Goal: Information Seeking & Learning: Learn about a topic

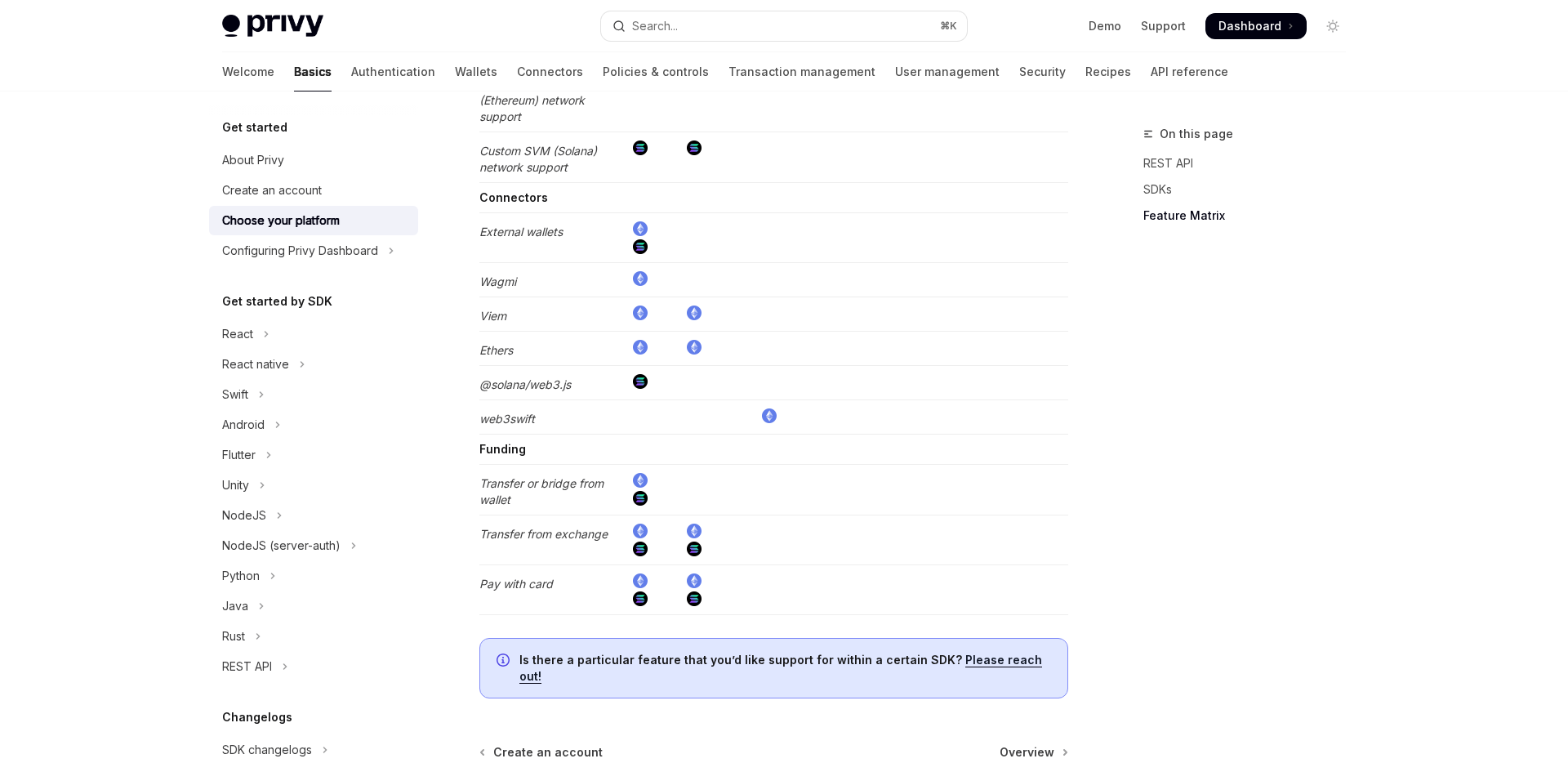
scroll to position [3178, 0]
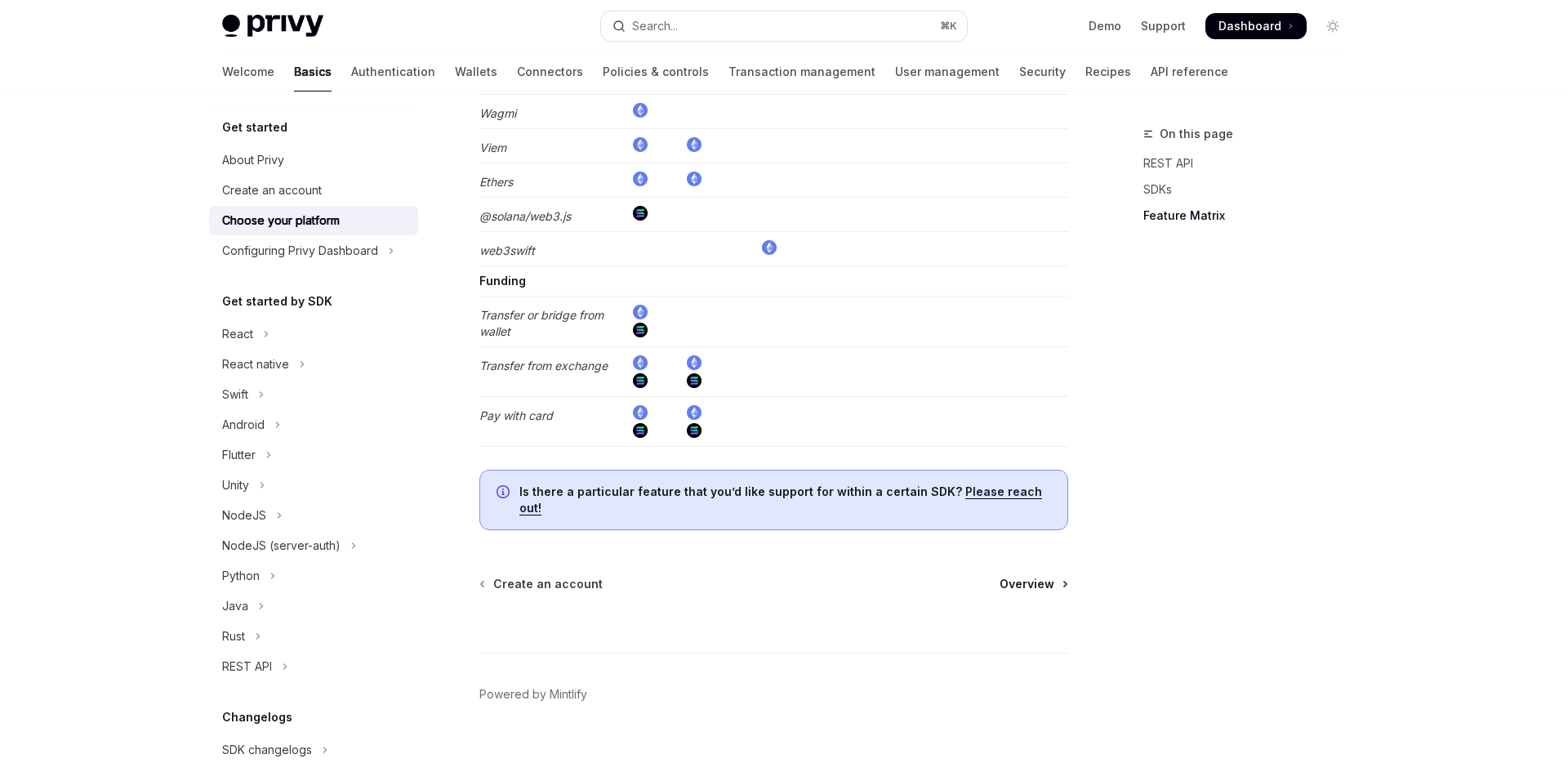
click at [1034, 576] on span "Overview" at bounding box center [1026, 584] width 55 height 16
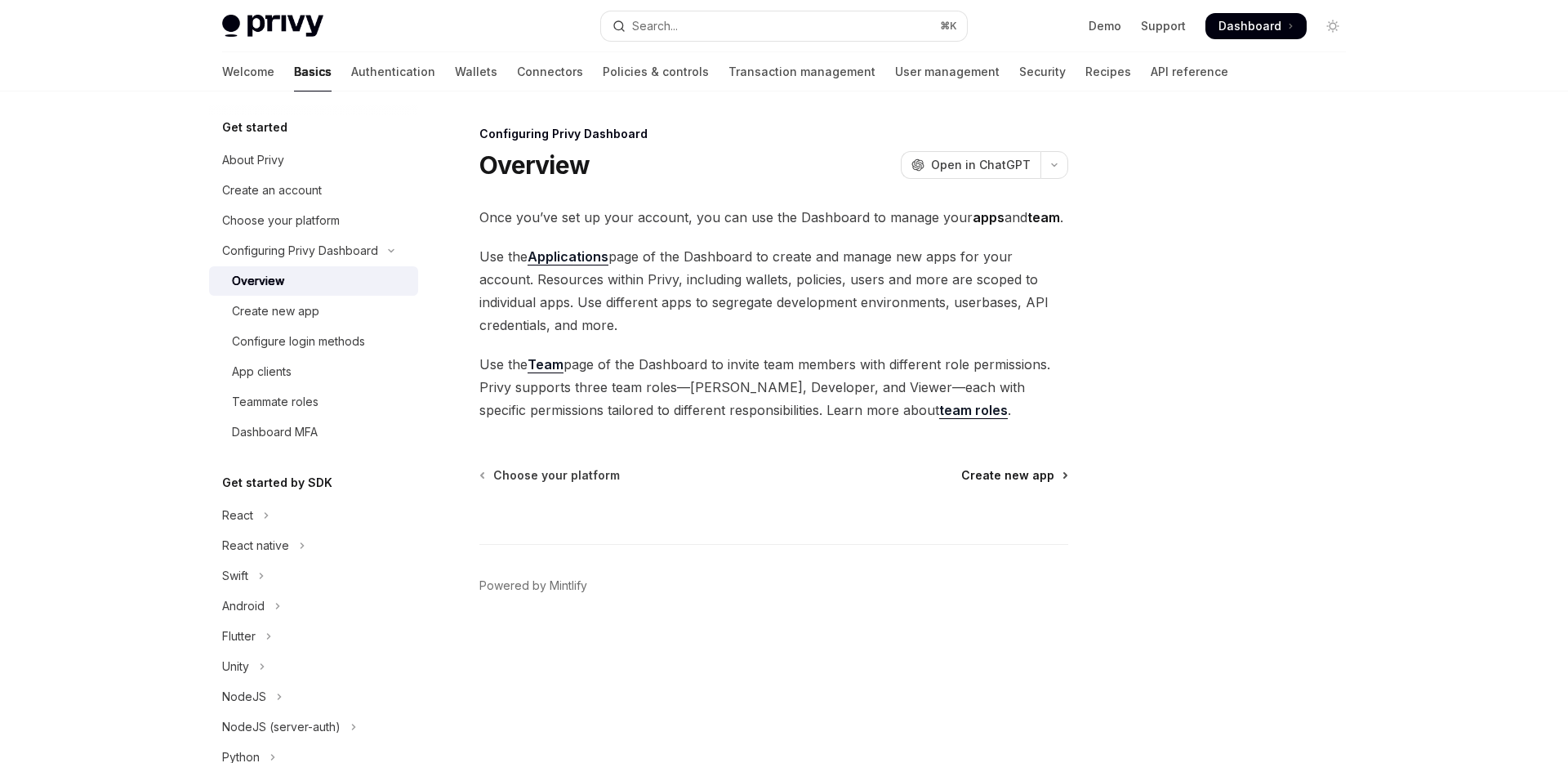
click at [1026, 478] on span "Create new app" at bounding box center [1007, 475] width 93 height 16
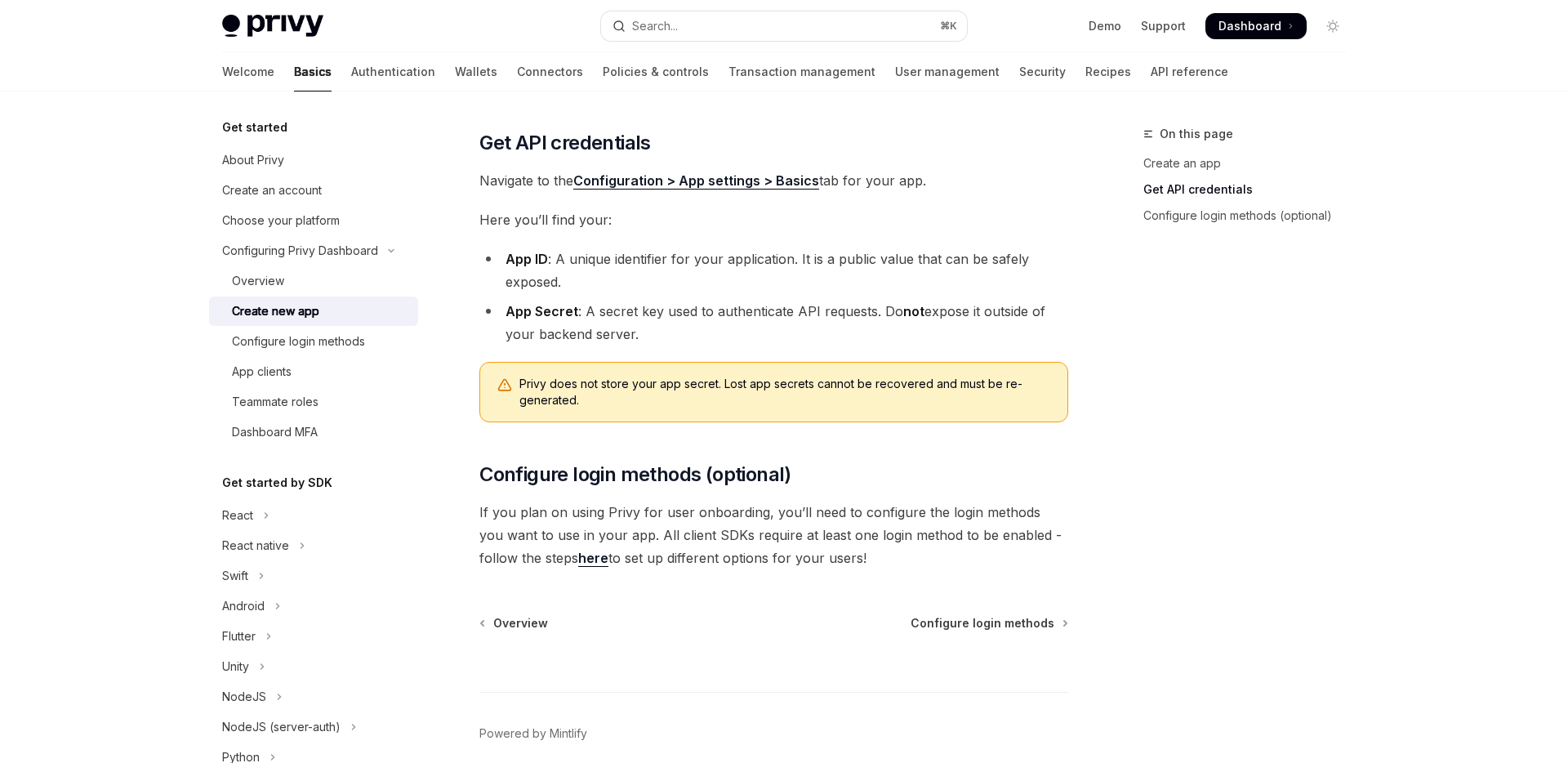
scroll to position [409, 0]
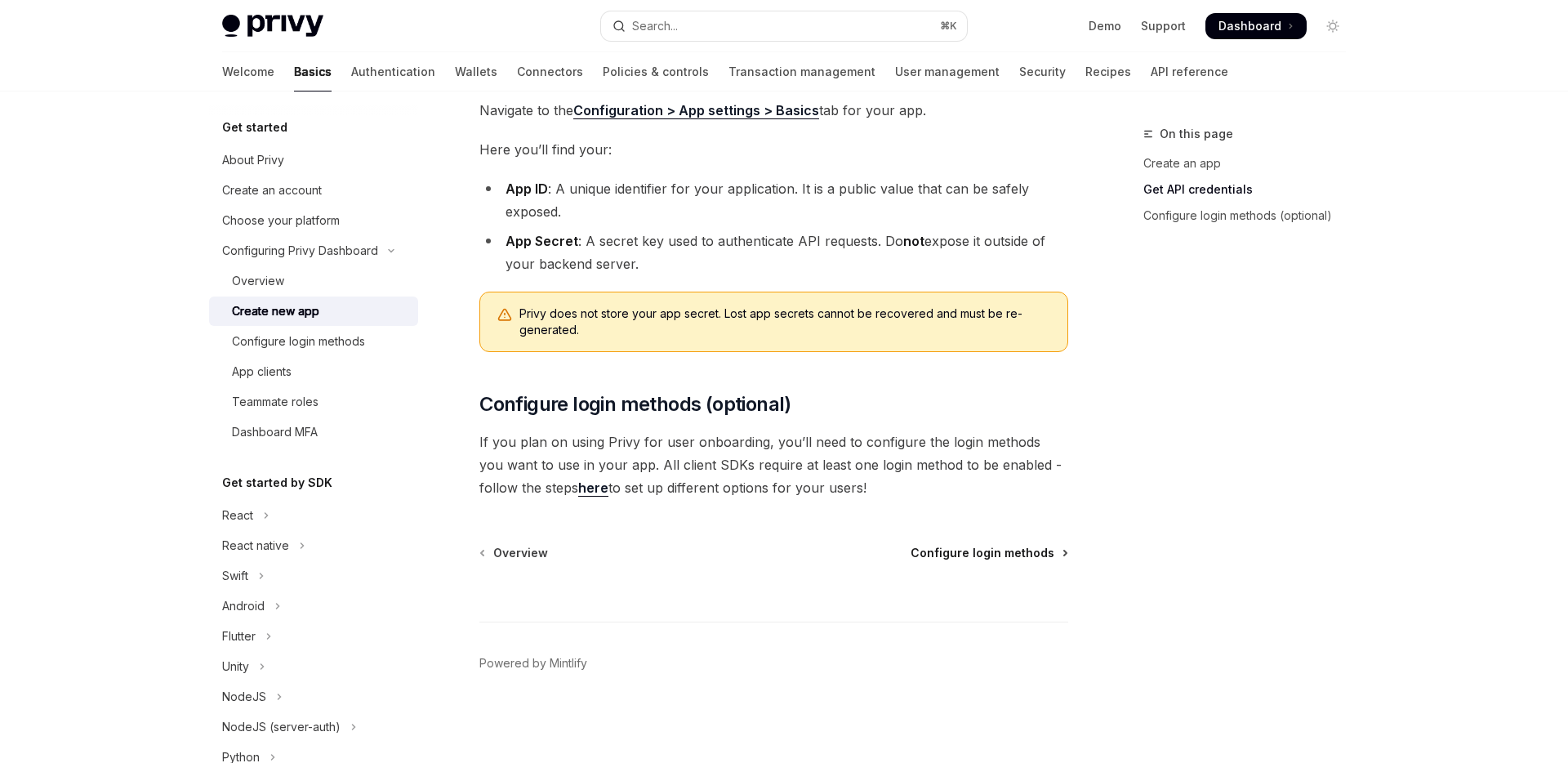
click at [986, 557] on span "Configure login methods" at bounding box center [982, 552] width 144 height 16
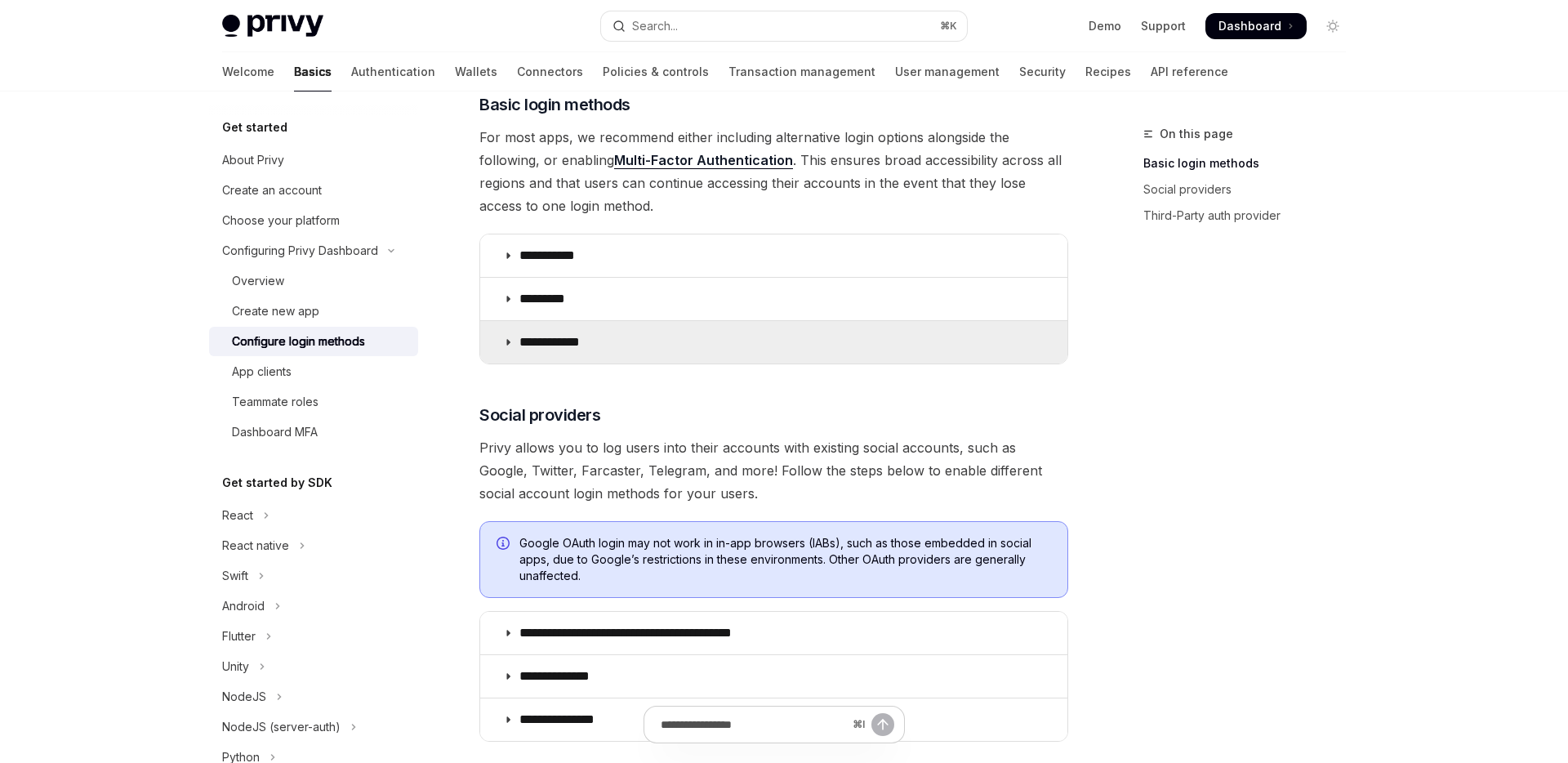
scroll to position [243, 0]
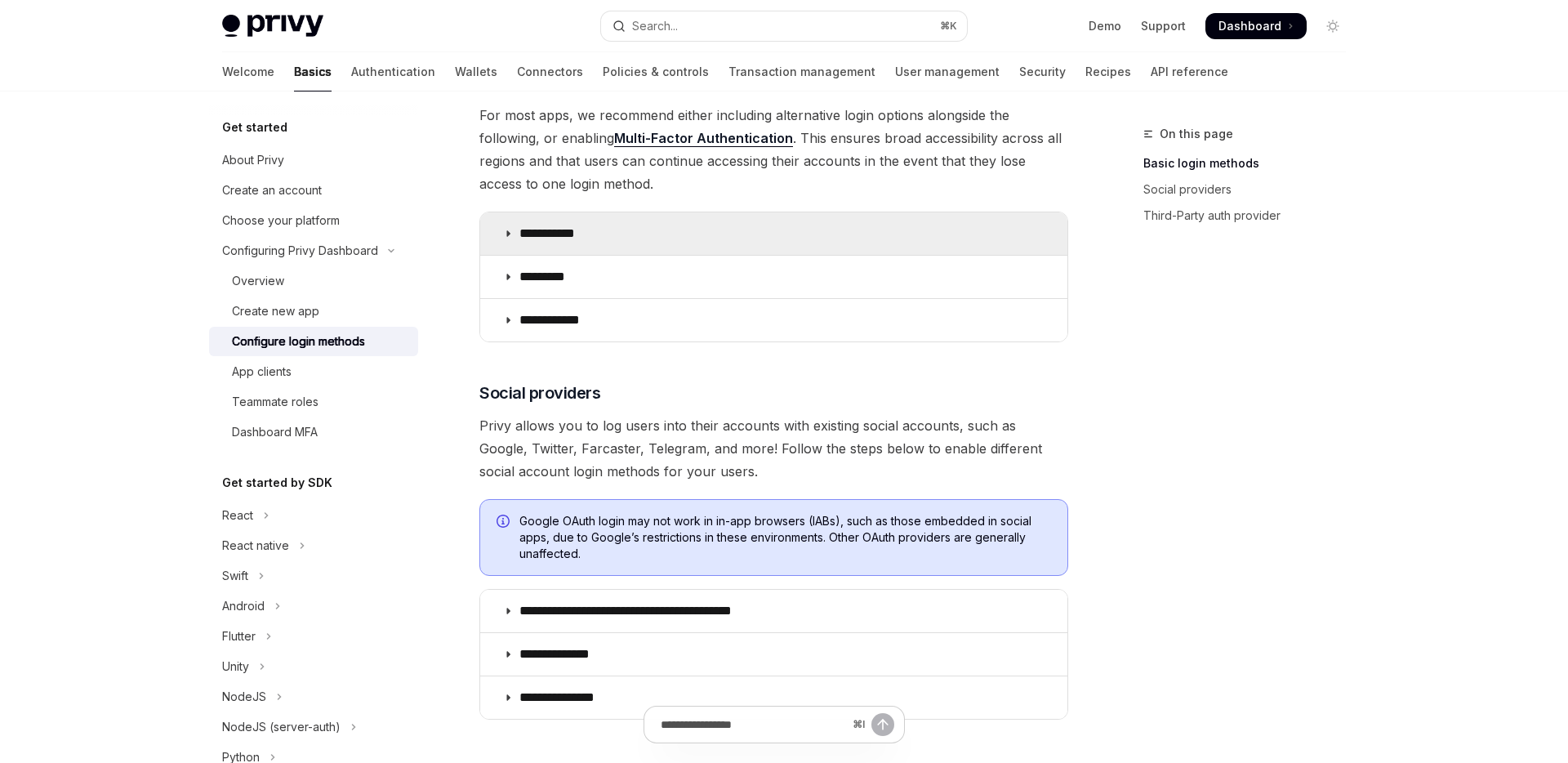
click at [594, 237] on summary "**********" at bounding box center [773, 233] width 587 height 42
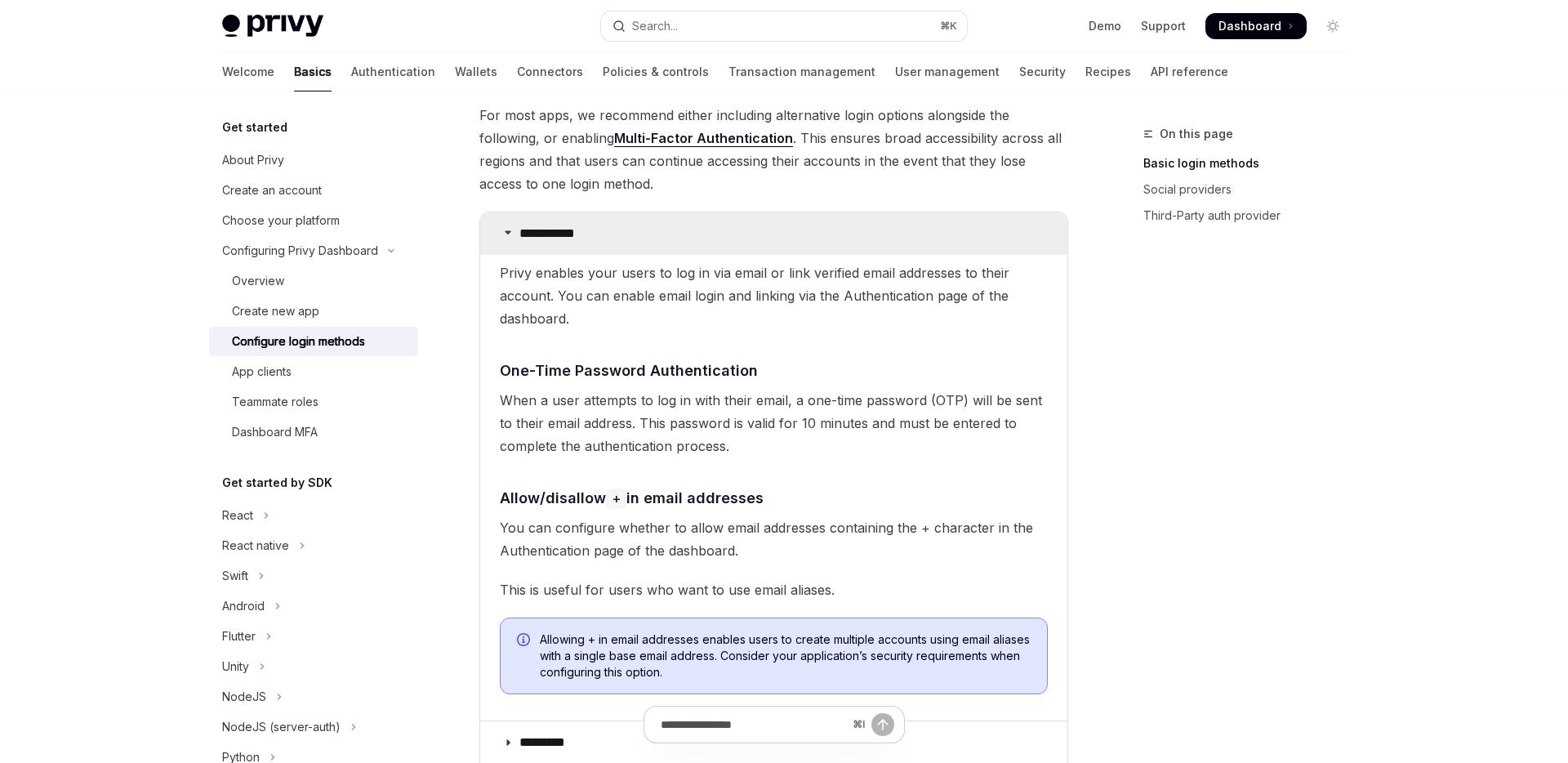
click at [594, 237] on summary "**********" at bounding box center [773, 233] width 587 height 42
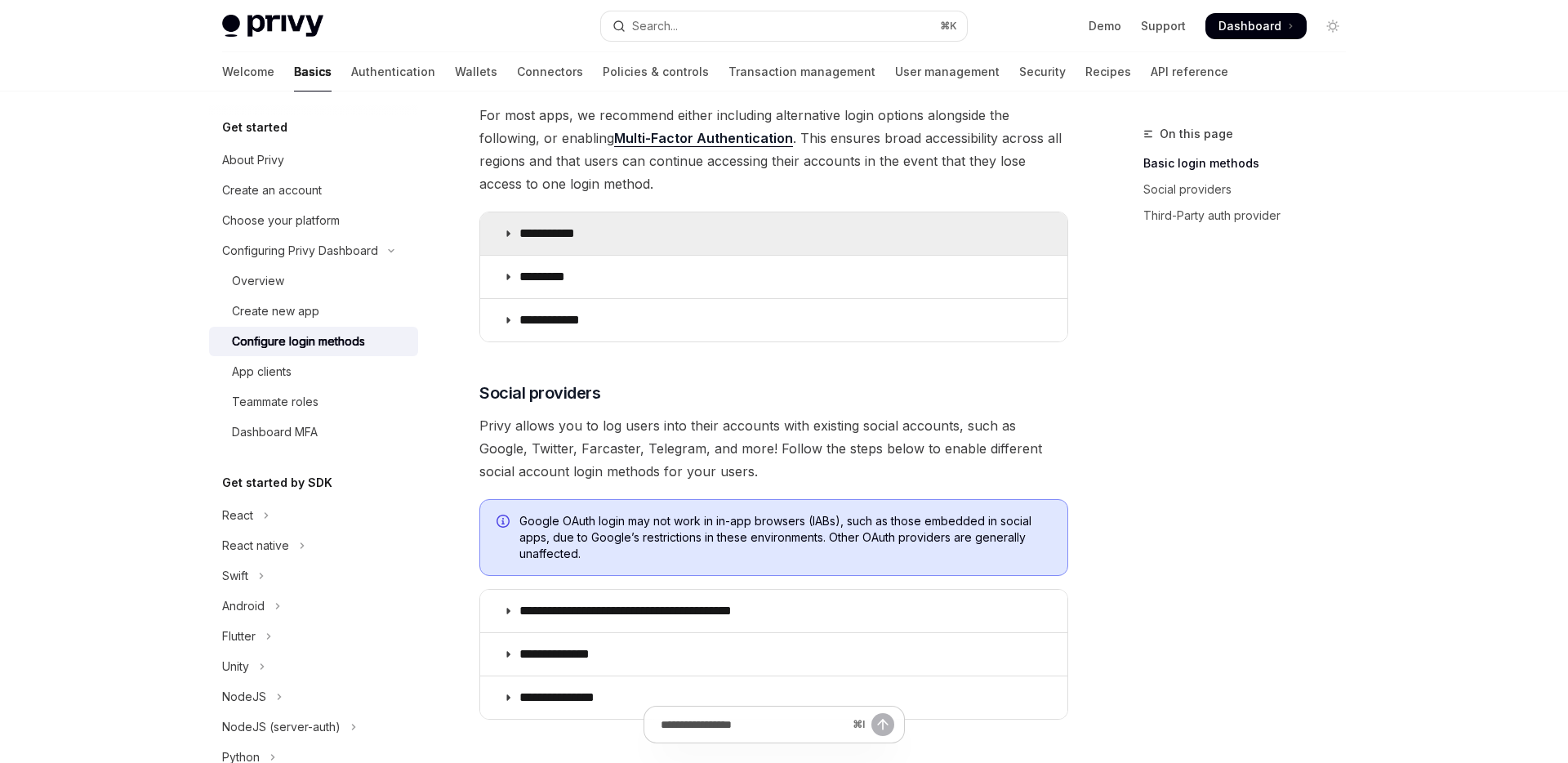
click at [594, 237] on summary "**********" at bounding box center [773, 233] width 587 height 42
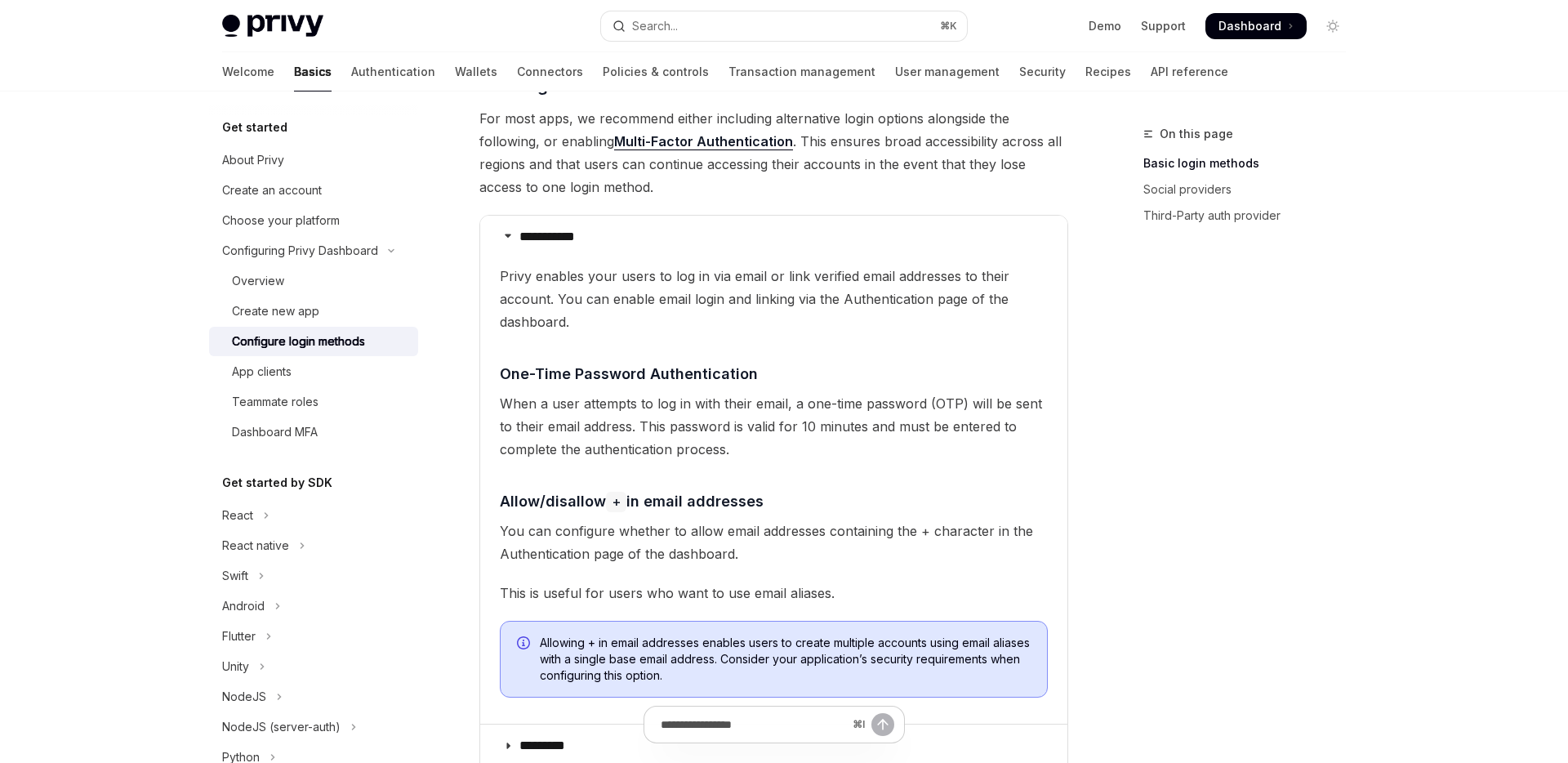
scroll to position [12, 0]
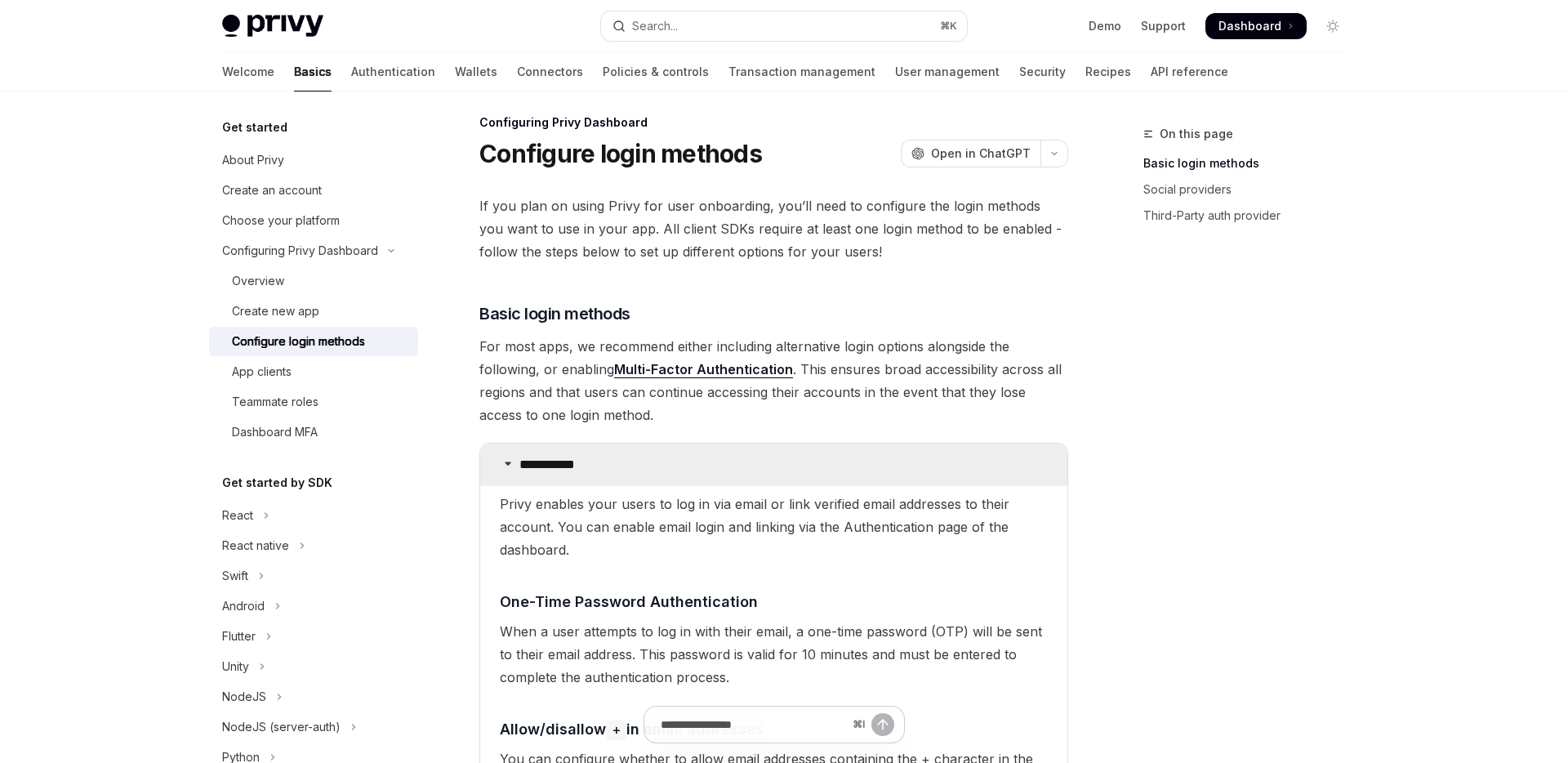
click at [532, 456] on p "**********" at bounding box center [553, 464] width 68 height 16
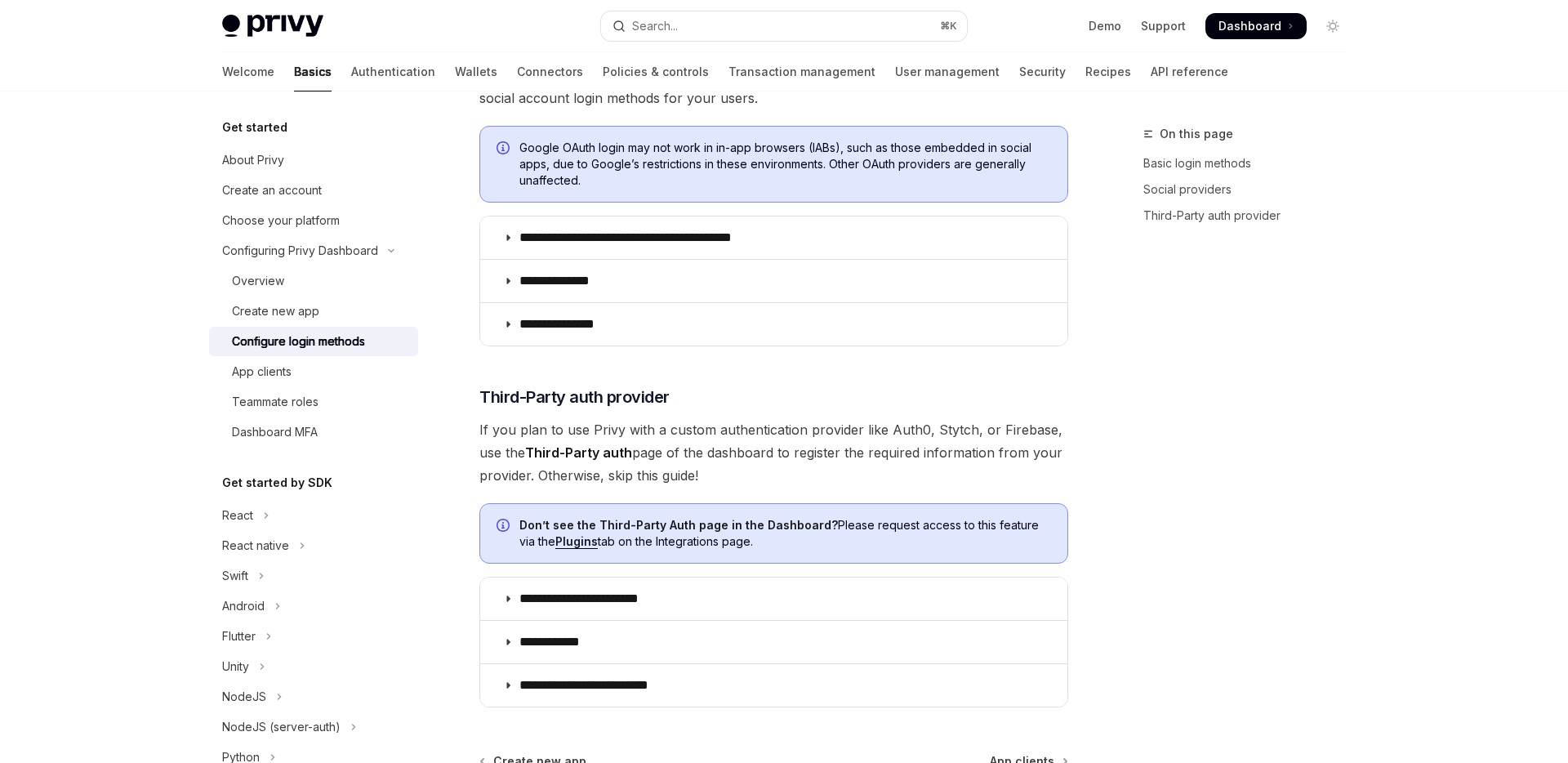
scroll to position [824, 0]
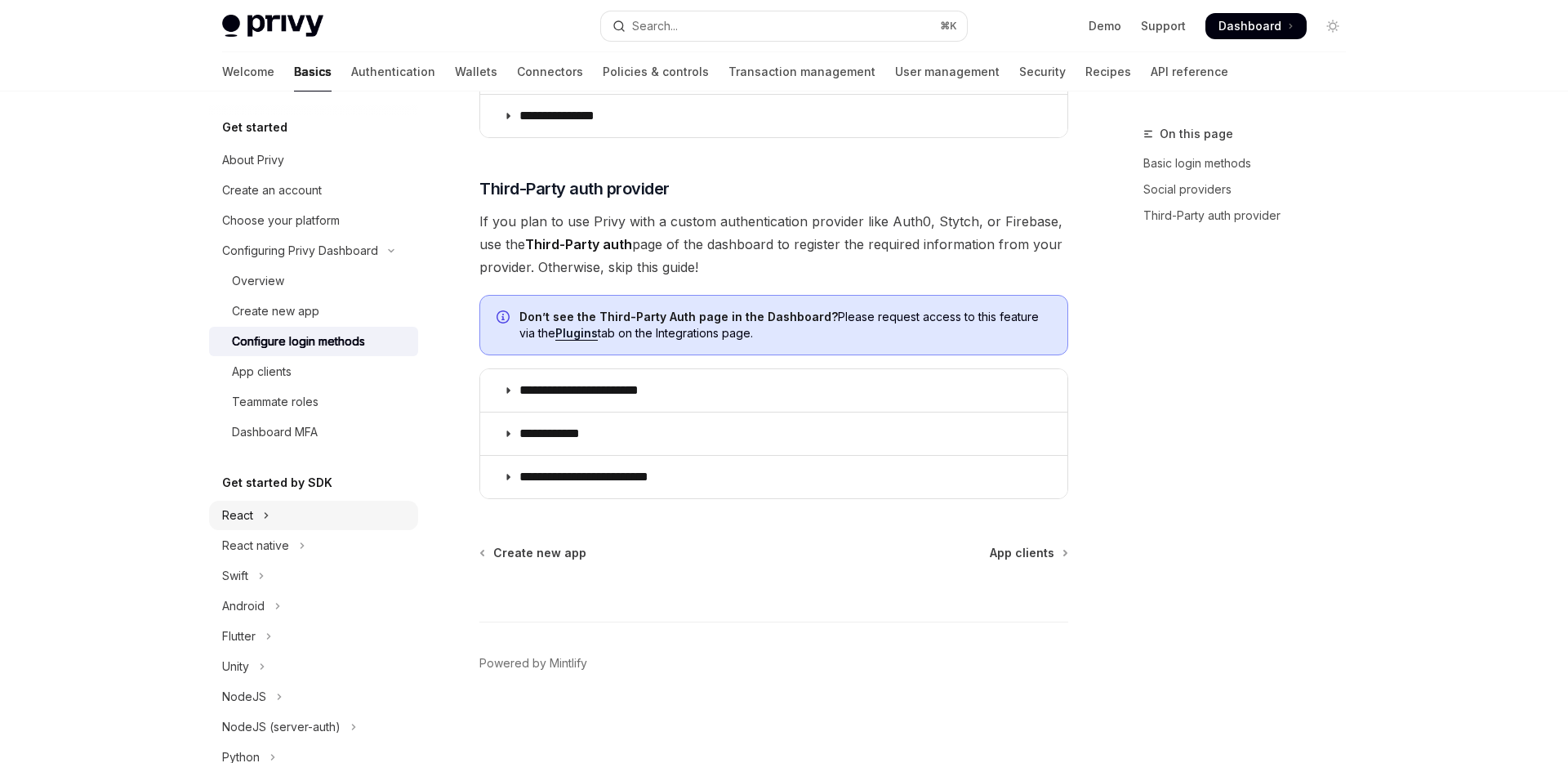
click at [289, 521] on button "React" at bounding box center [313, 515] width 209 height 29
type textarea "*"
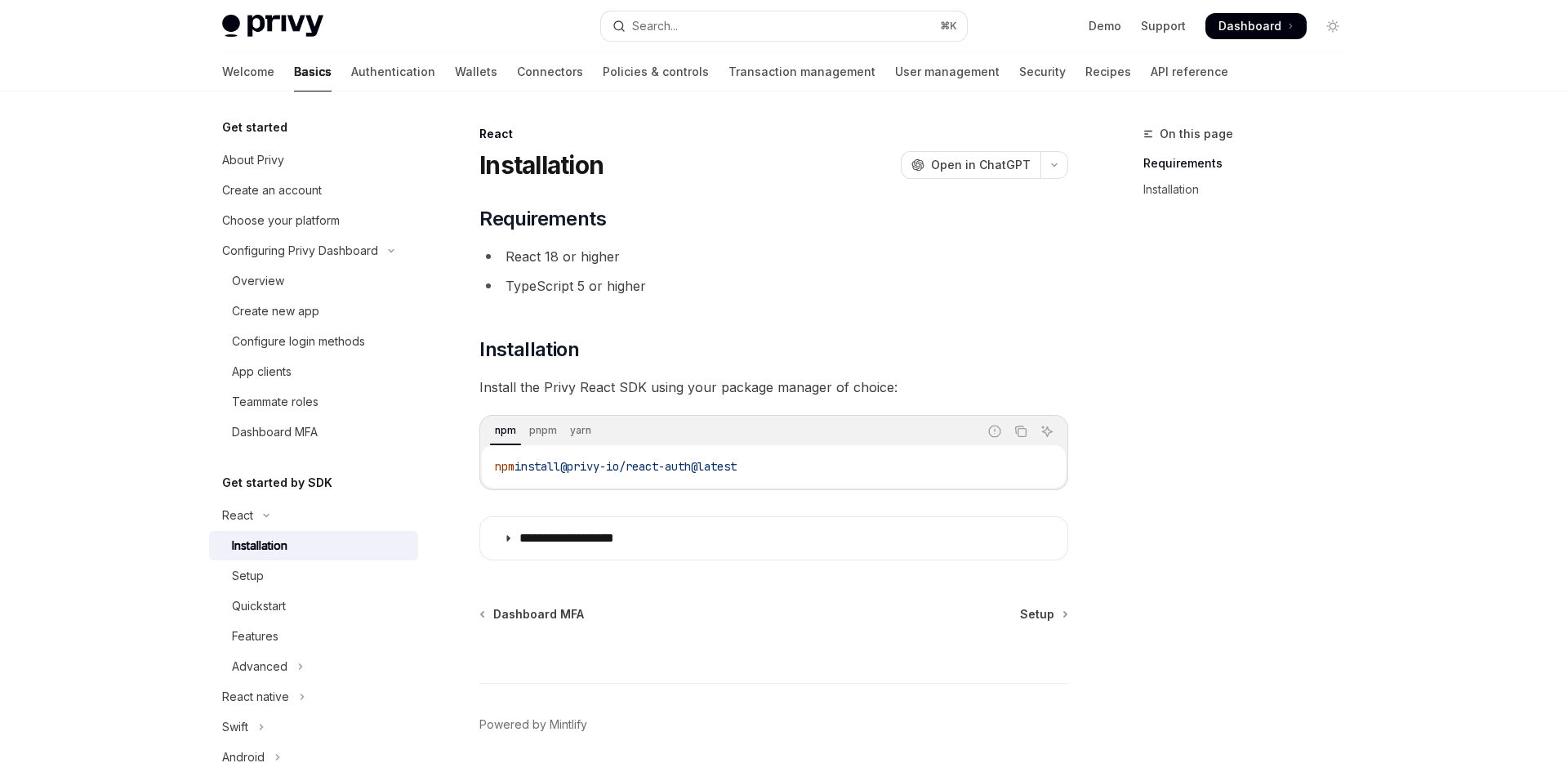
scroll to position [61, 0]
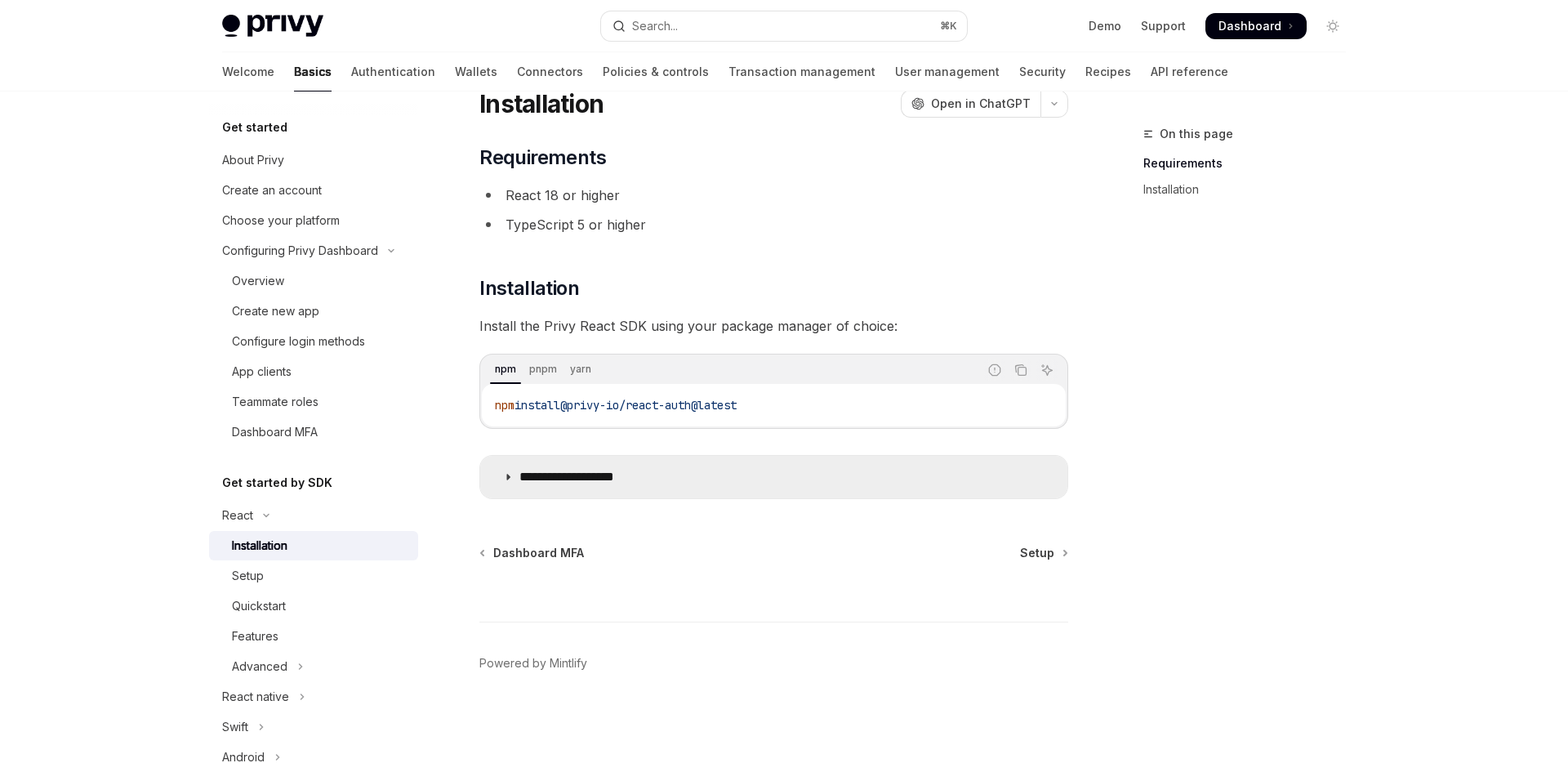
click at [601, 482] on p "**********" at bounding box center [586, 477] width 134 height 16
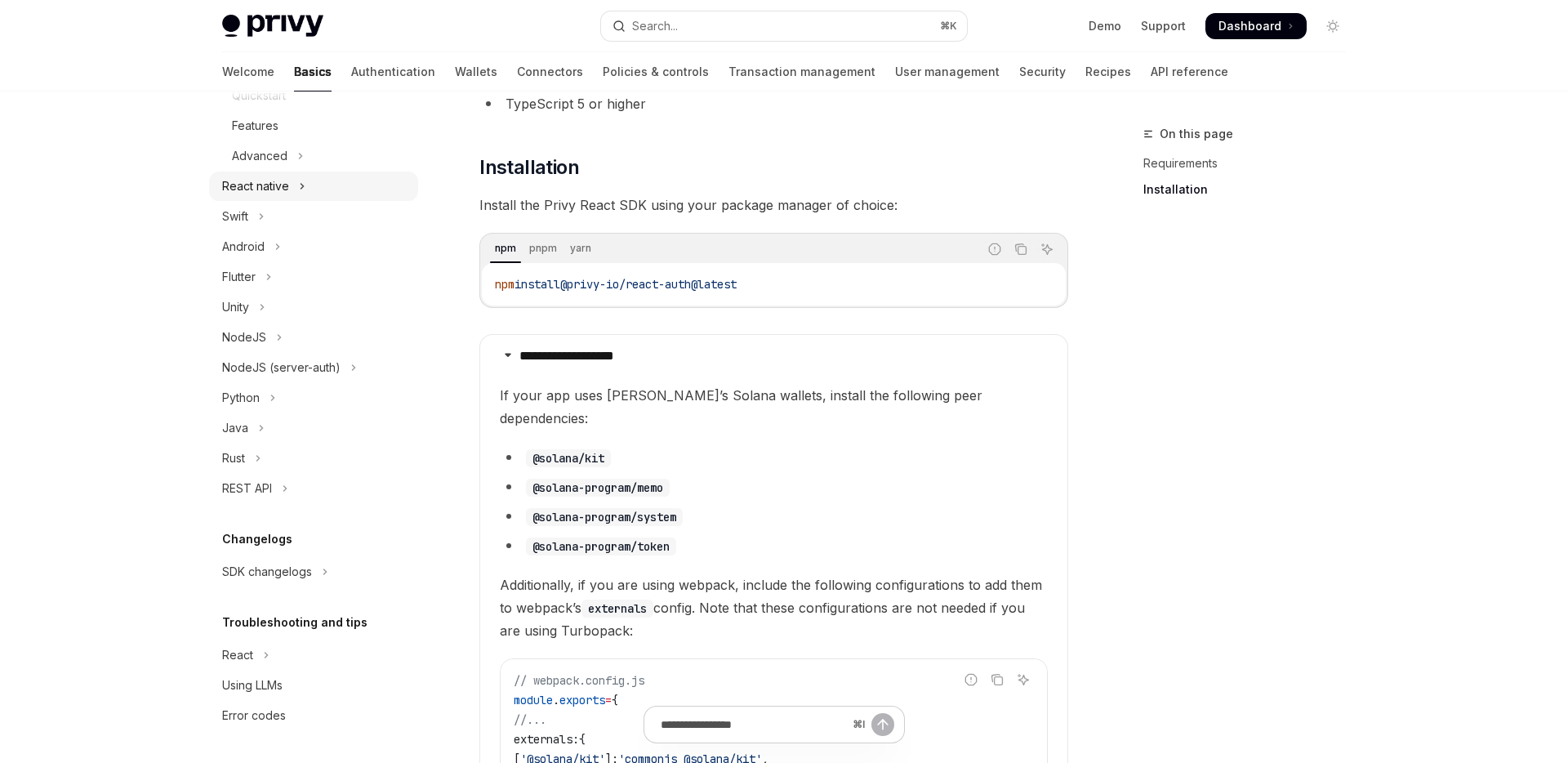
scroll to position [404, 0]
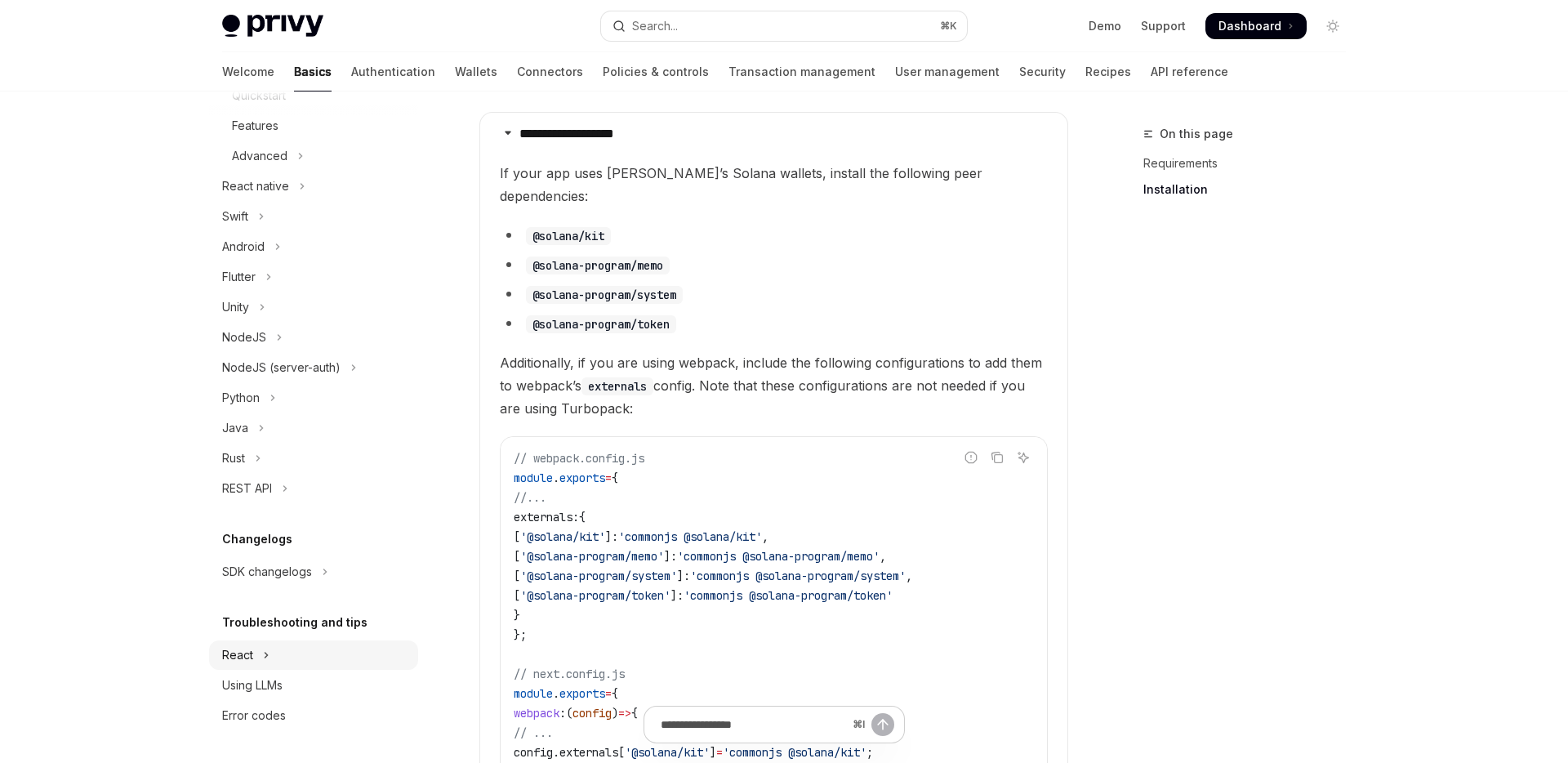
click at [279, 661] on button "React" at bounding box center [313, 655] width 209 height 29
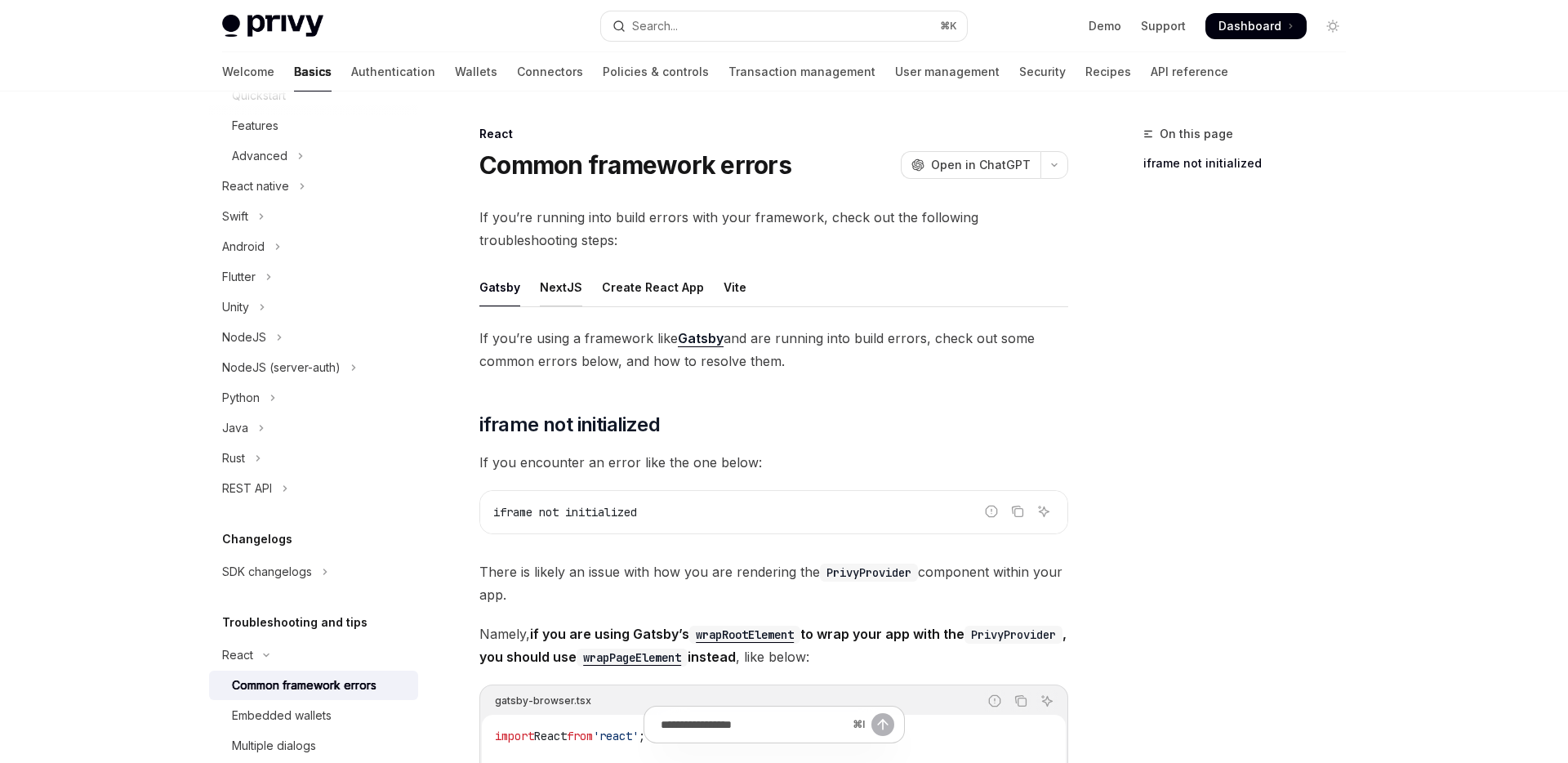
click at [562, 285] on div "NextJS" at bounding box center [561, 287] width 42 height 39
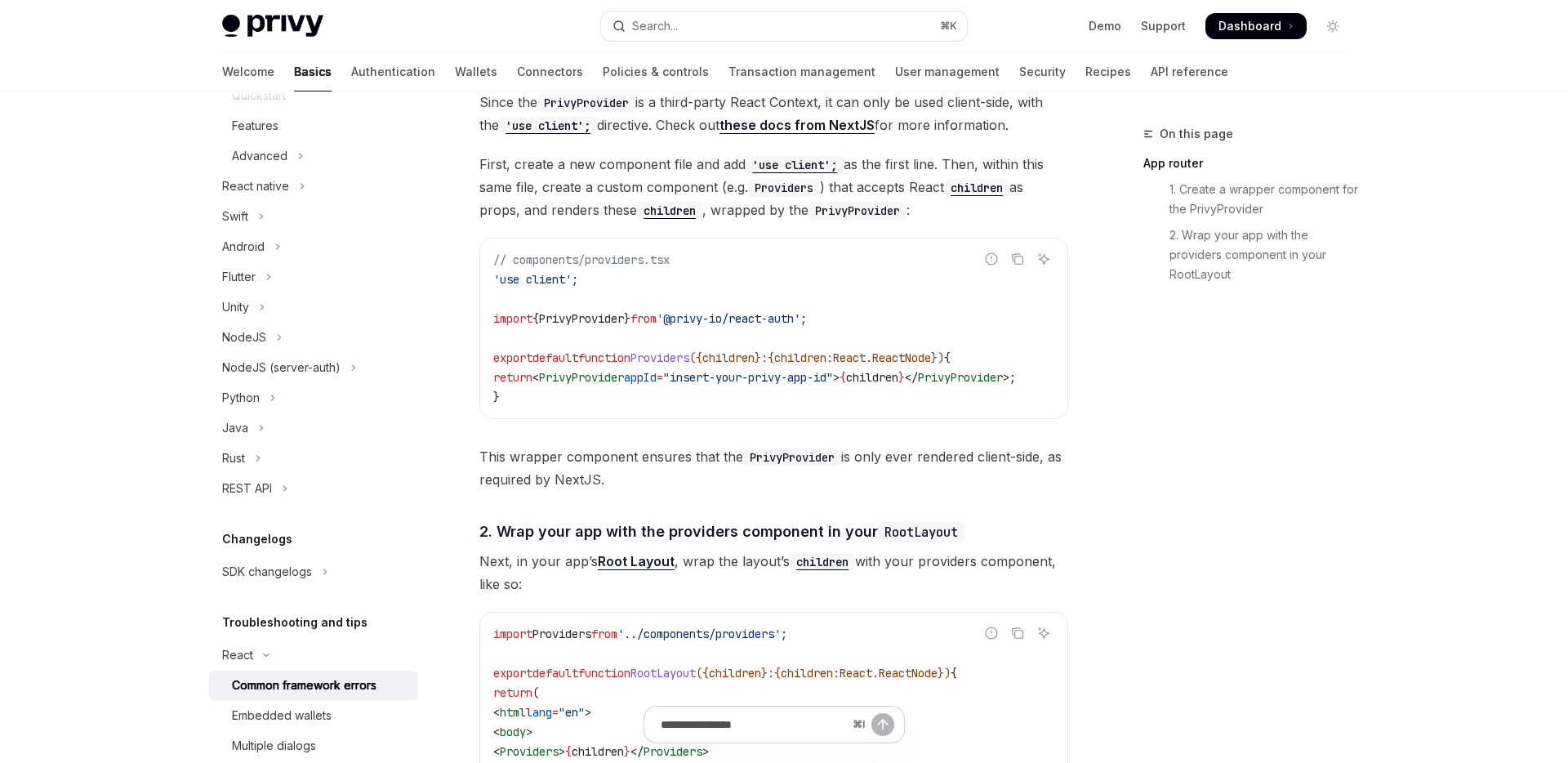
scroll to position [392, 0]
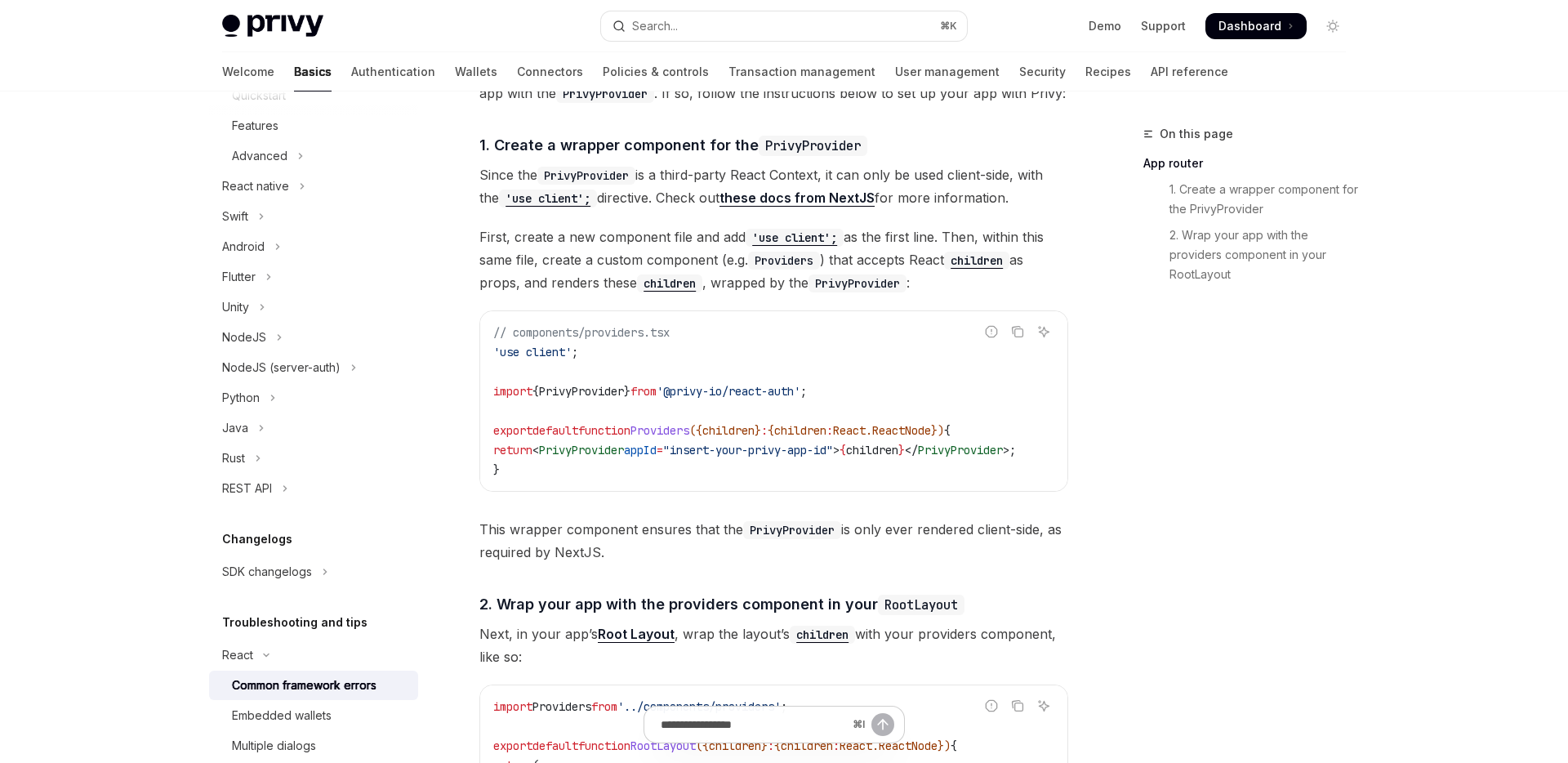
click at [621, 334] on span "// components/providers.tsx" at bounding box center [582, 332] width 177 height 14
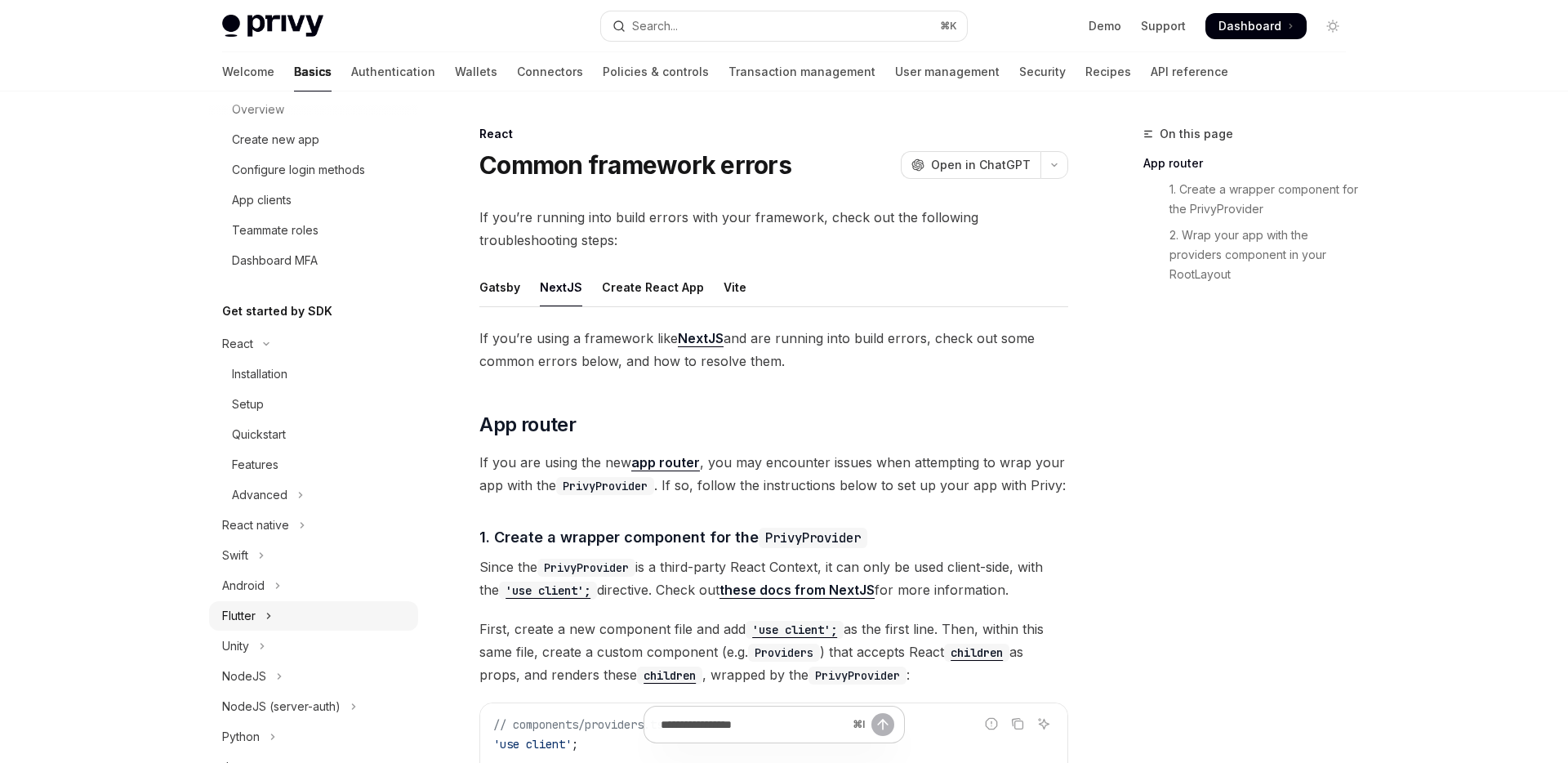
scroll to position [215, 0]
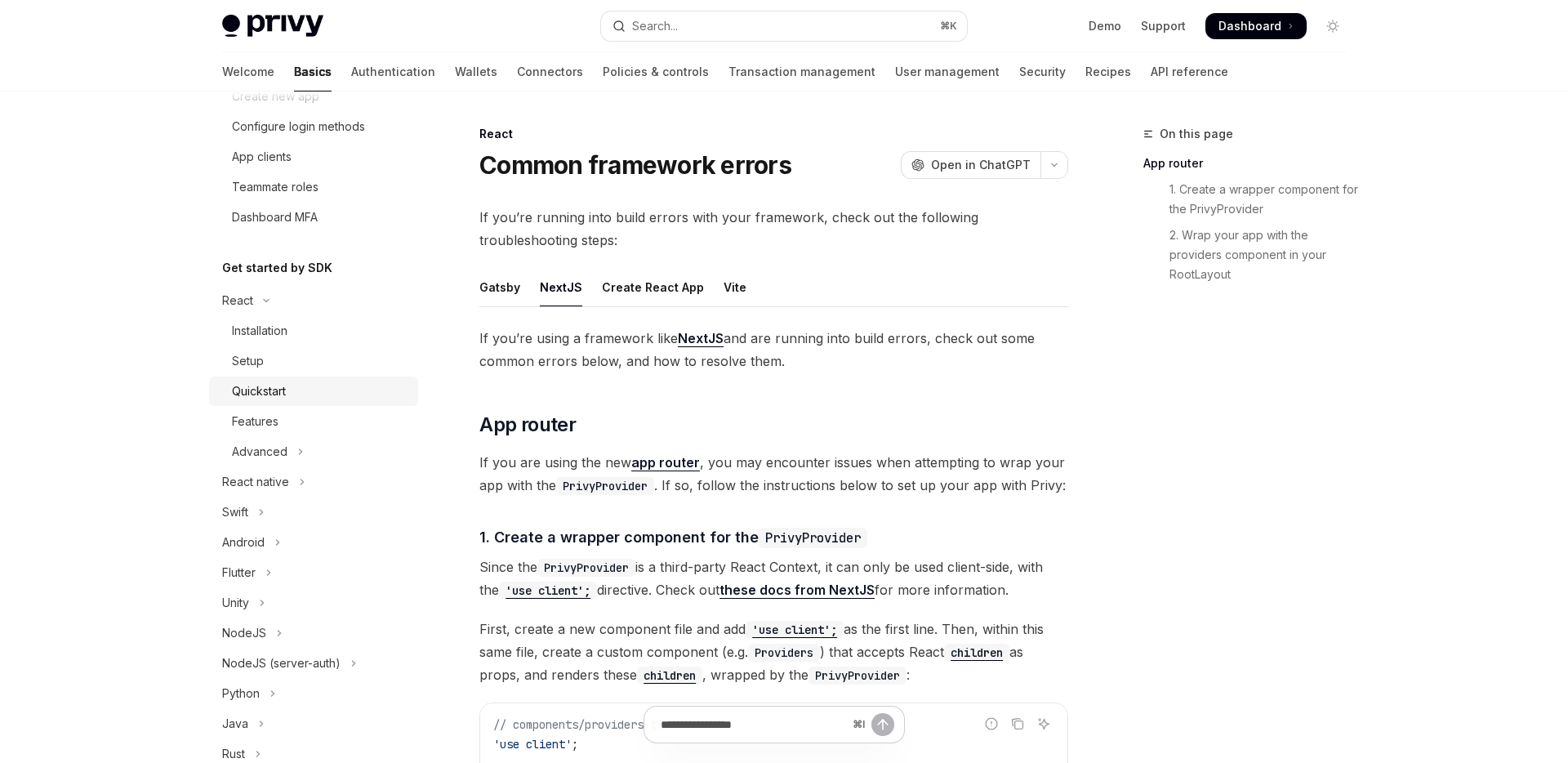
click at [258, 376] on link "Quickstart" at bounding box center [313, 391] width 209 height 29
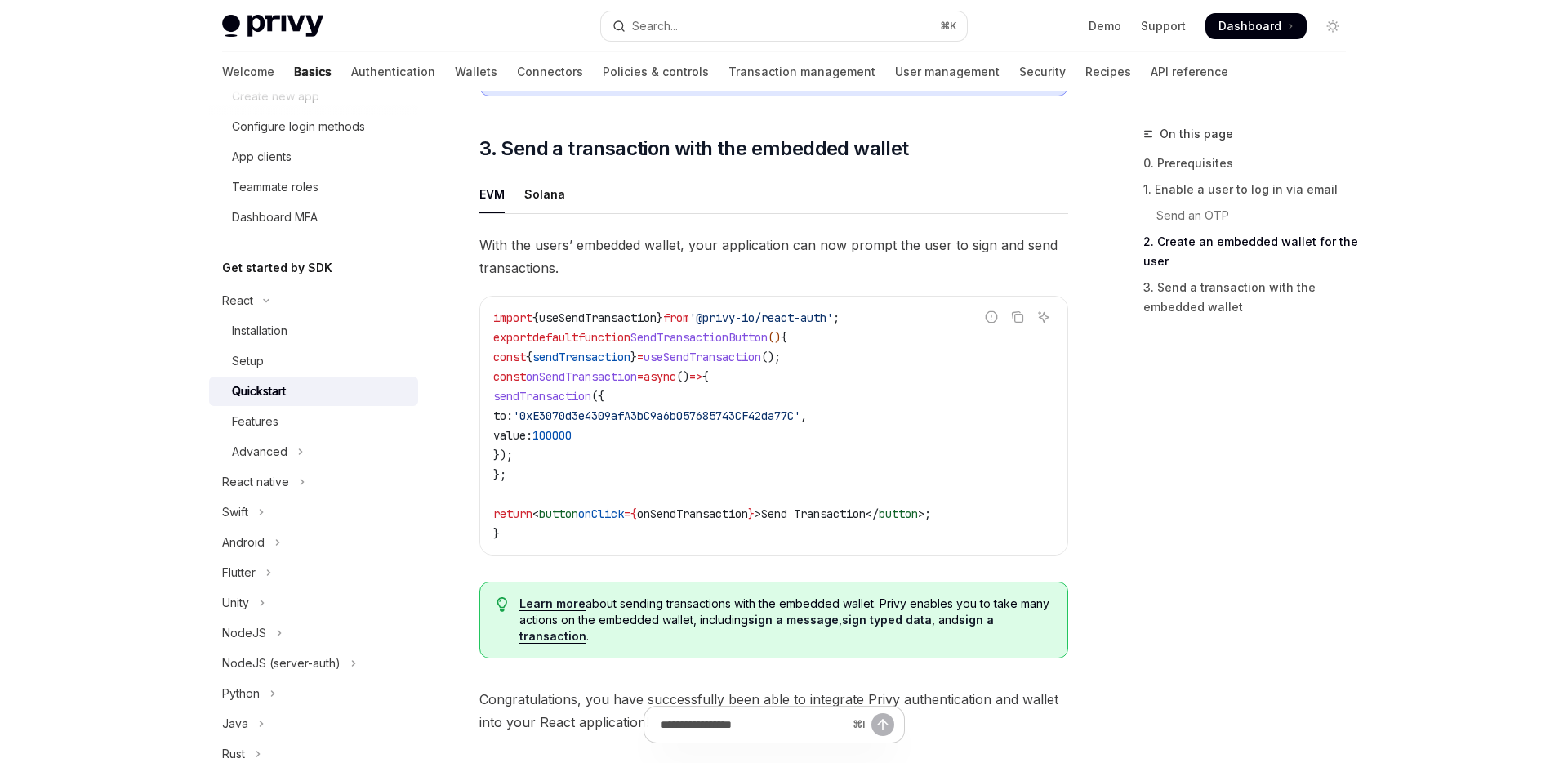
scroll to position [1423, 0]
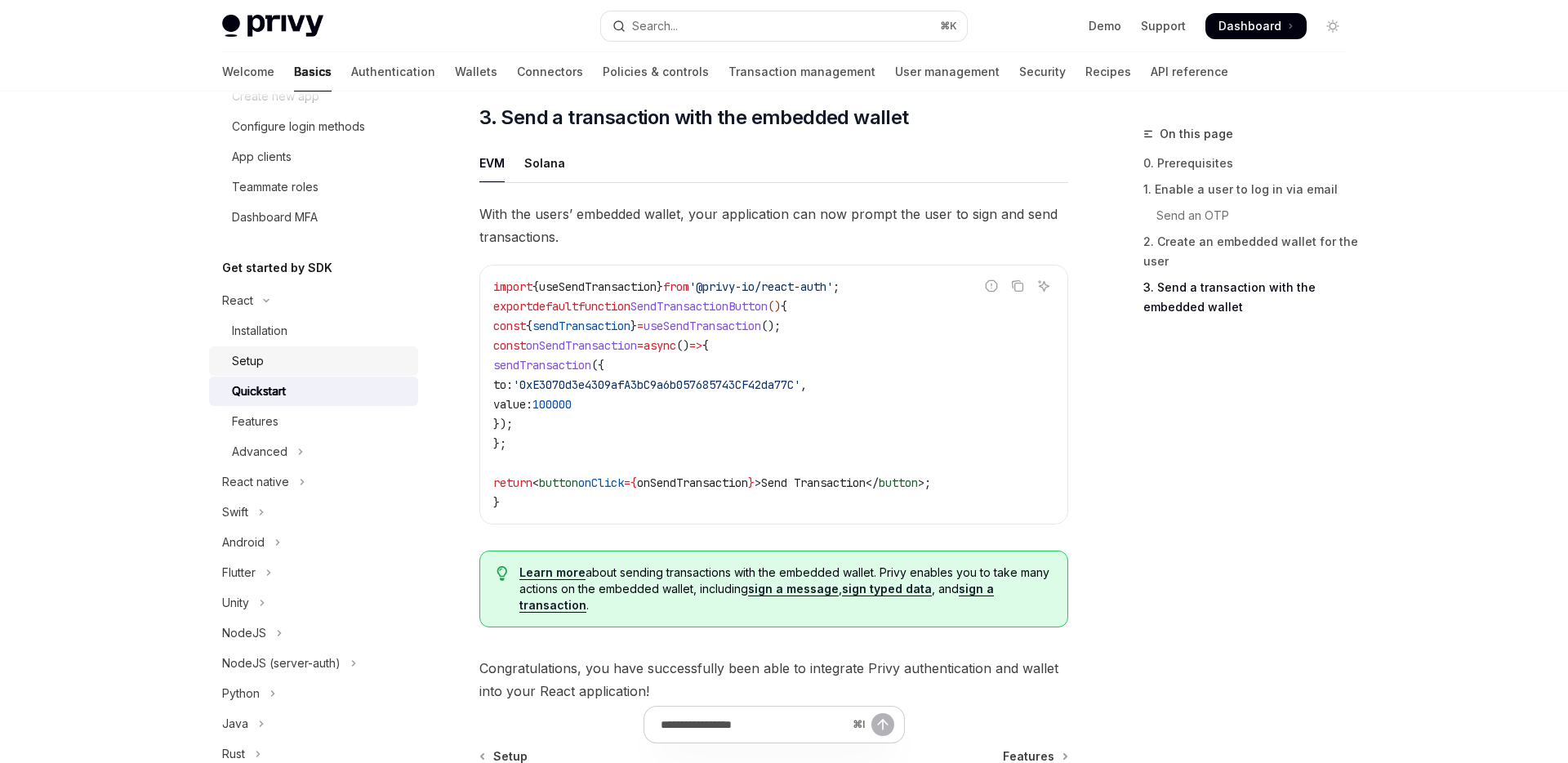
click at [348, 358] on div "Setup" at bounding box center [321, 360] width 177 height 19
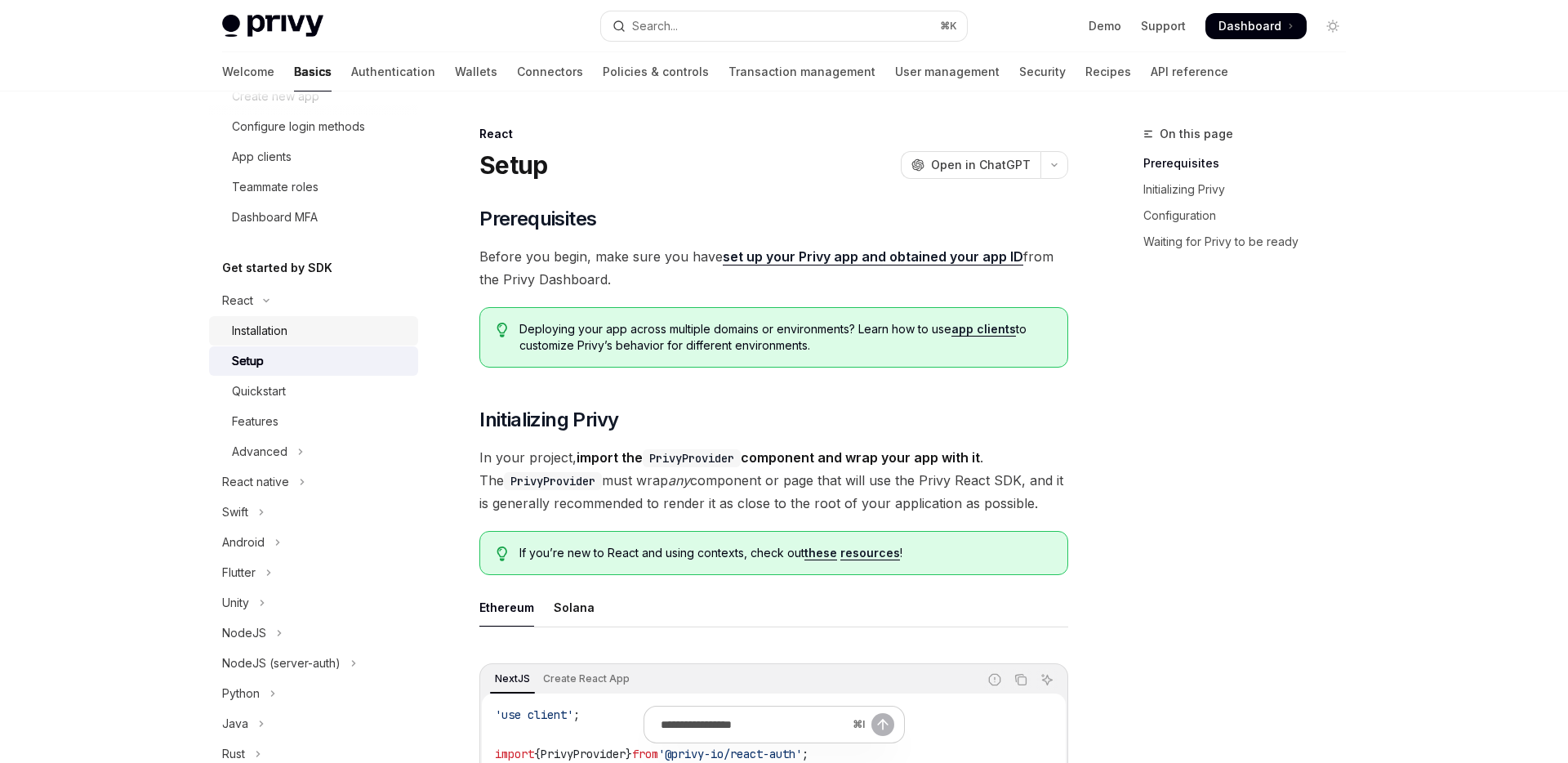
click at [310, 338] on div "Installation" at bounding box center [321, 330] width 177 height 19
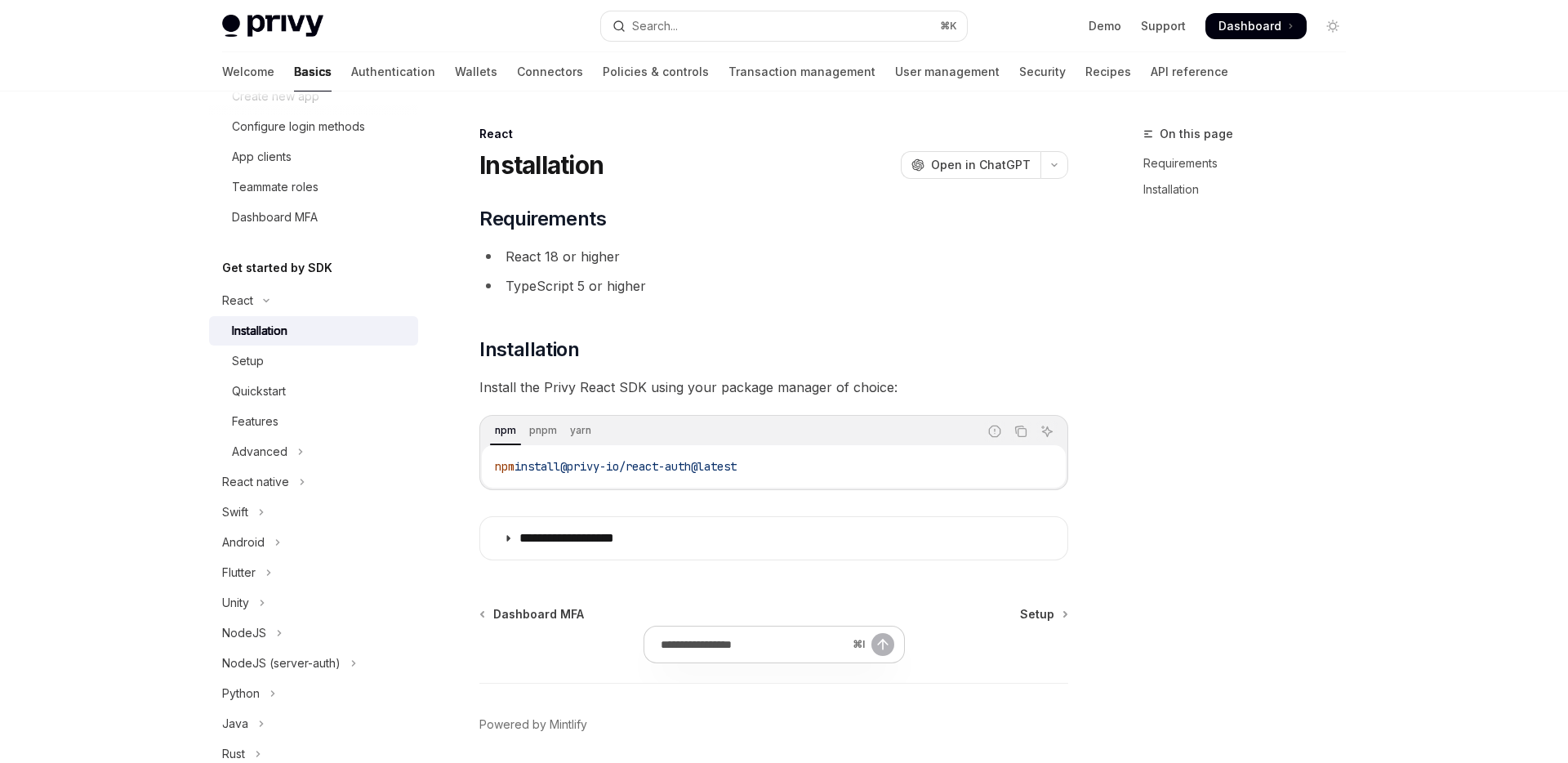
type textarea "*"
